Goal: Check status

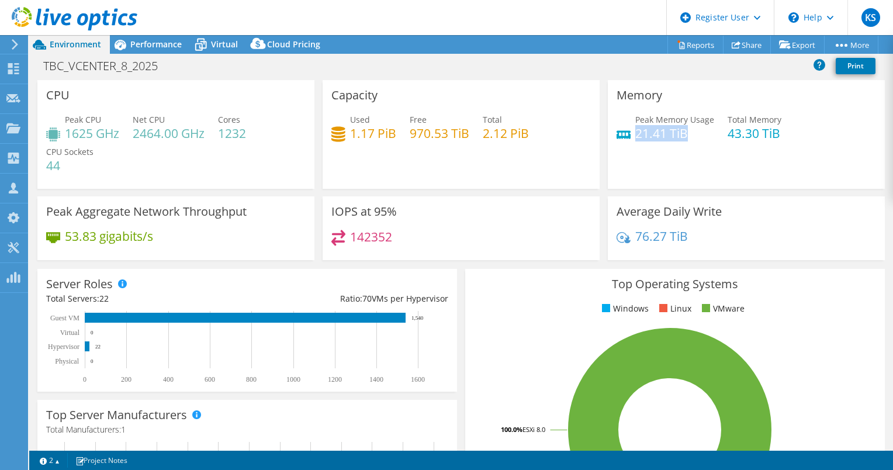
drag, startPoint x: 679, startPoint y: 133, endPoint x: 631, endPoint y: 136, distance: 48.0
click at [635, 136] on h4 "21.41 TiB" at bounding box center [674, 133] width 79 height 13
copy h4 "21.41 TiB"
click at [430, 30] on header "KS Dell User [PERSON_NAME] [PERSON_NAME][EMAIL_ADDRESS][PERSON_NAME][DOMAIN_NAM…" at bounding box center [446, 17] width 893 height 35
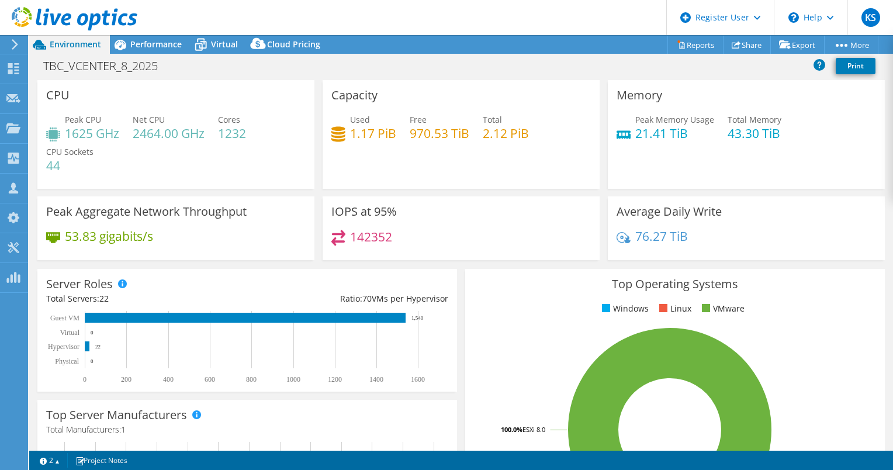
click at [372, 77] on div "TBC_VCENTER_8_2025 Print" at bounding box center [461, 67] width 864 height 25
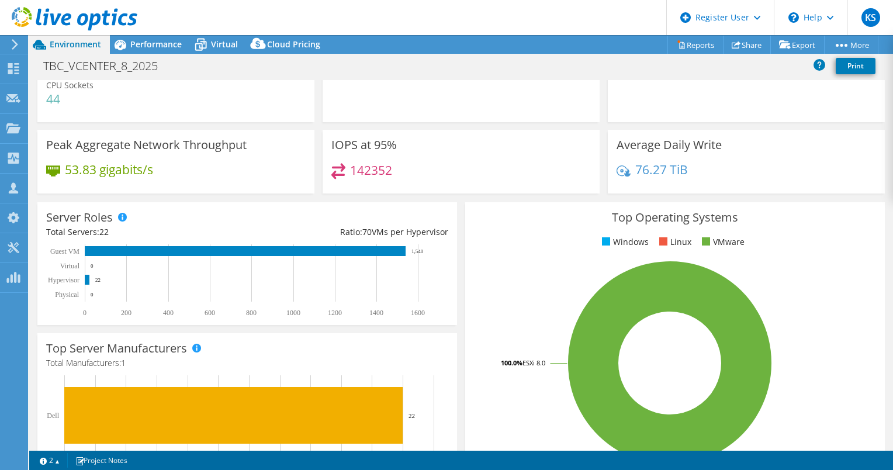
scroll to position [67, 0]
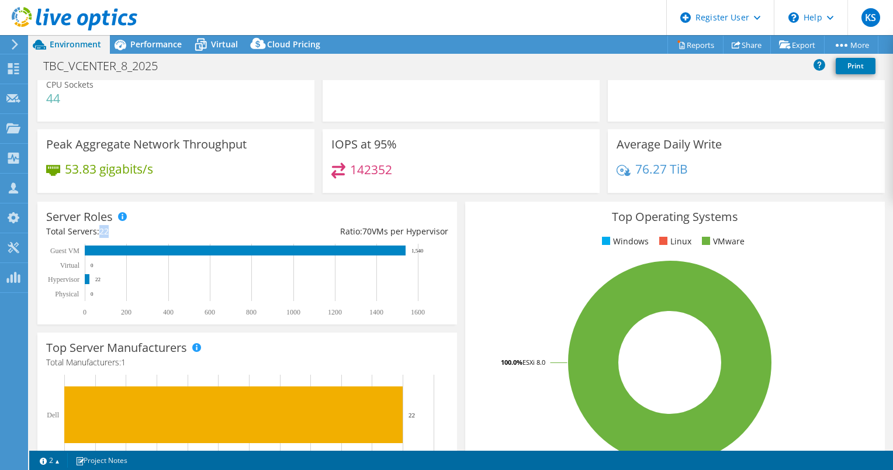
drag, startPoint x: 101, startPoint y: 229, endPoint x: 112, endPoint y: 230, distance: 11.7
click at [112, 230] on div "Total Servers: 22" at bounding box center [146, 231] width 201 height 13
drag, startPoint x: 112, startPoint y: 230, endPoint x: 199, endPoint y: 224, distance: 86.7
click at [199, 224] on div "Server Roles Physical Servers represent bare metal servers that were targets of…" at bounding box center [247, 263] width 420 height 123
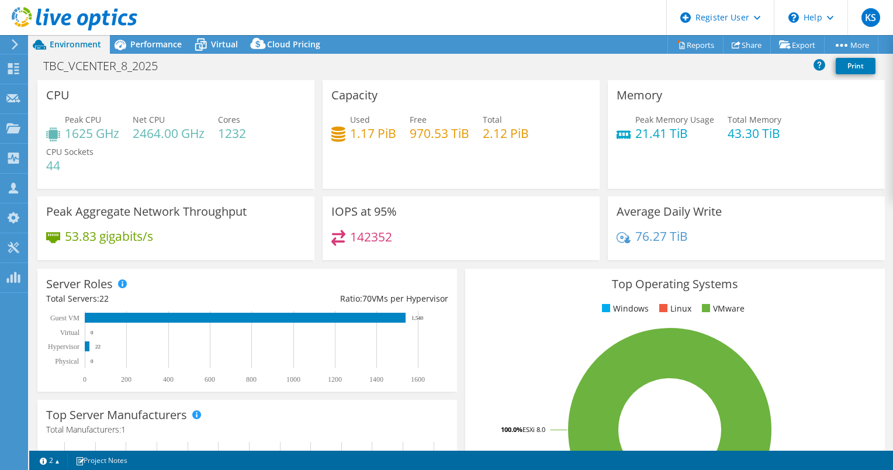
click at [258, 234] on div "53.83 gigabits/s" at bounding box center [175, 242] width 259 height 25
